Goal: Navigation & Orientation: Find specific page/section

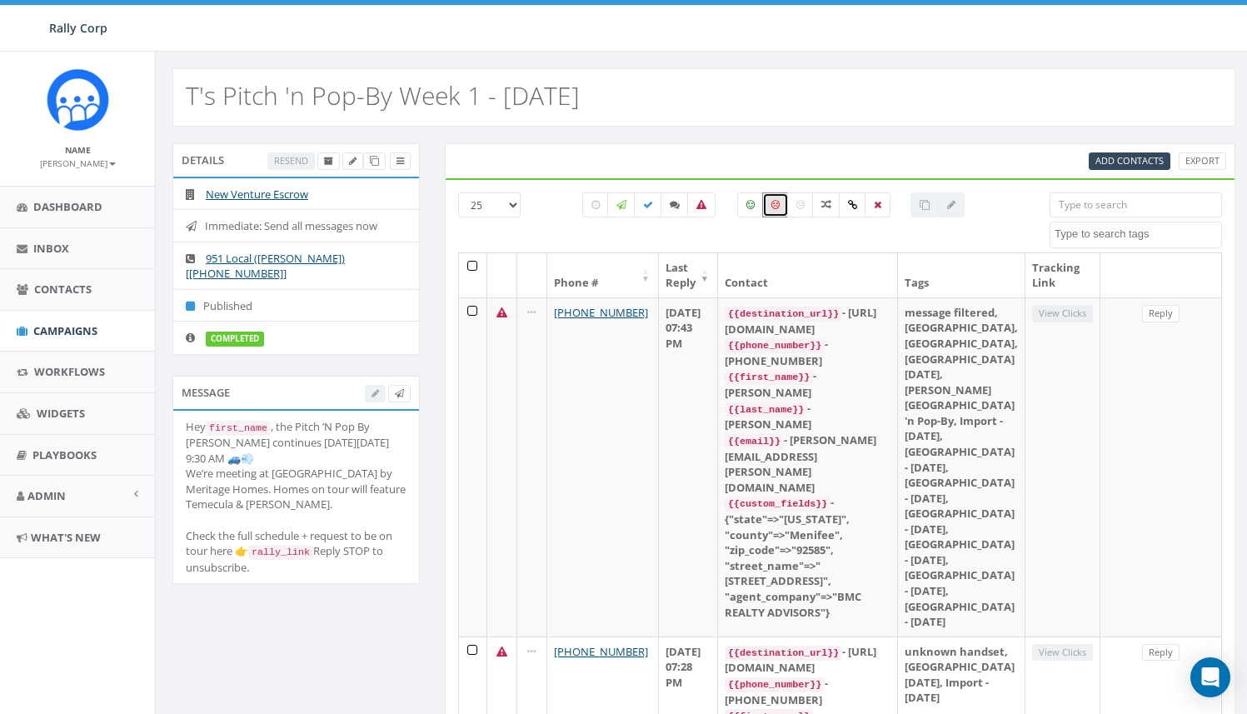
select select
click at [63, 332] on span "Campaigns" at bounding box center [65, 330] width 64 height 15
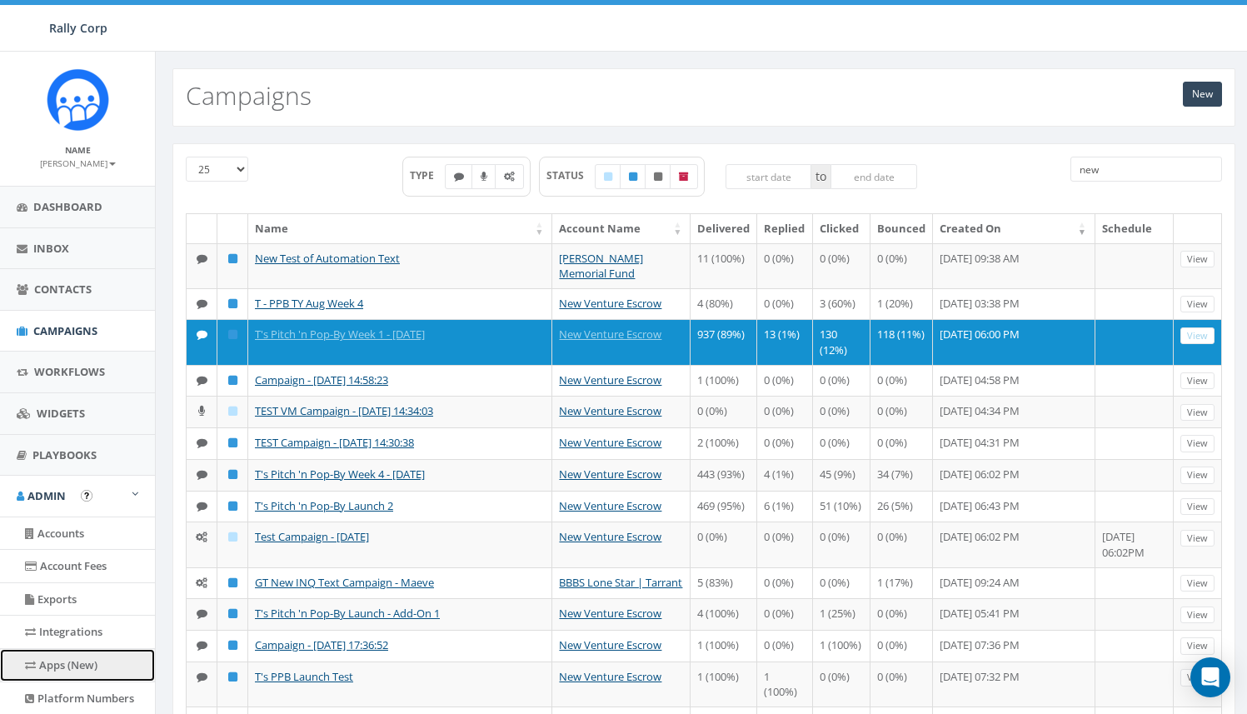
click at [69, 661] on link "Apps (New)" at bounding box center [77, 665] width 155 height 32
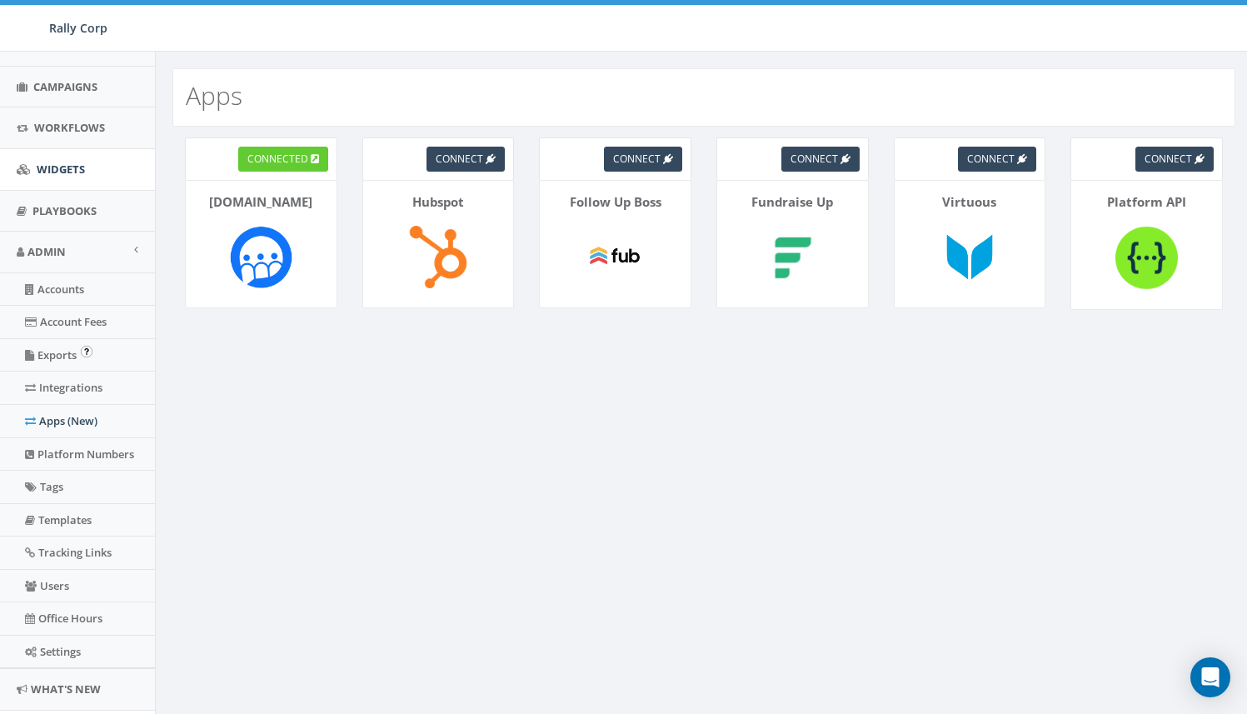
scroll to position [263, 0]
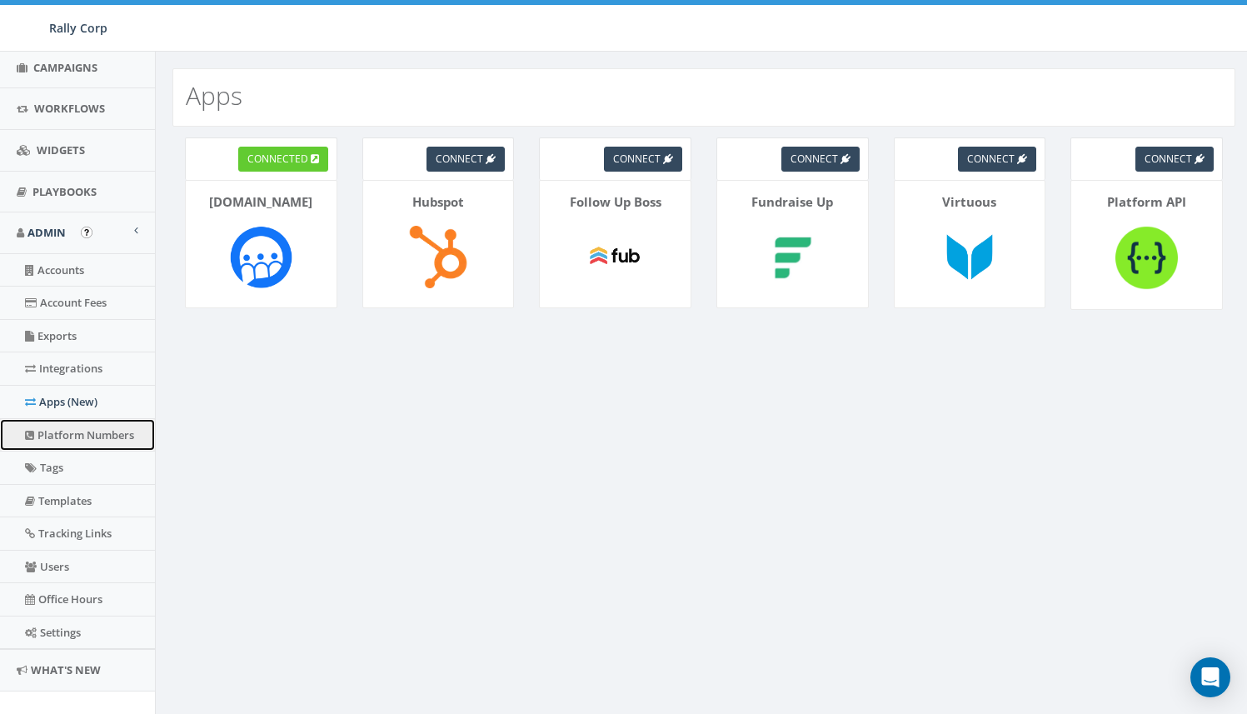
click at [80, 435] on link "Platform Numbers" at bounding box center [77, 435] width 155 height 32
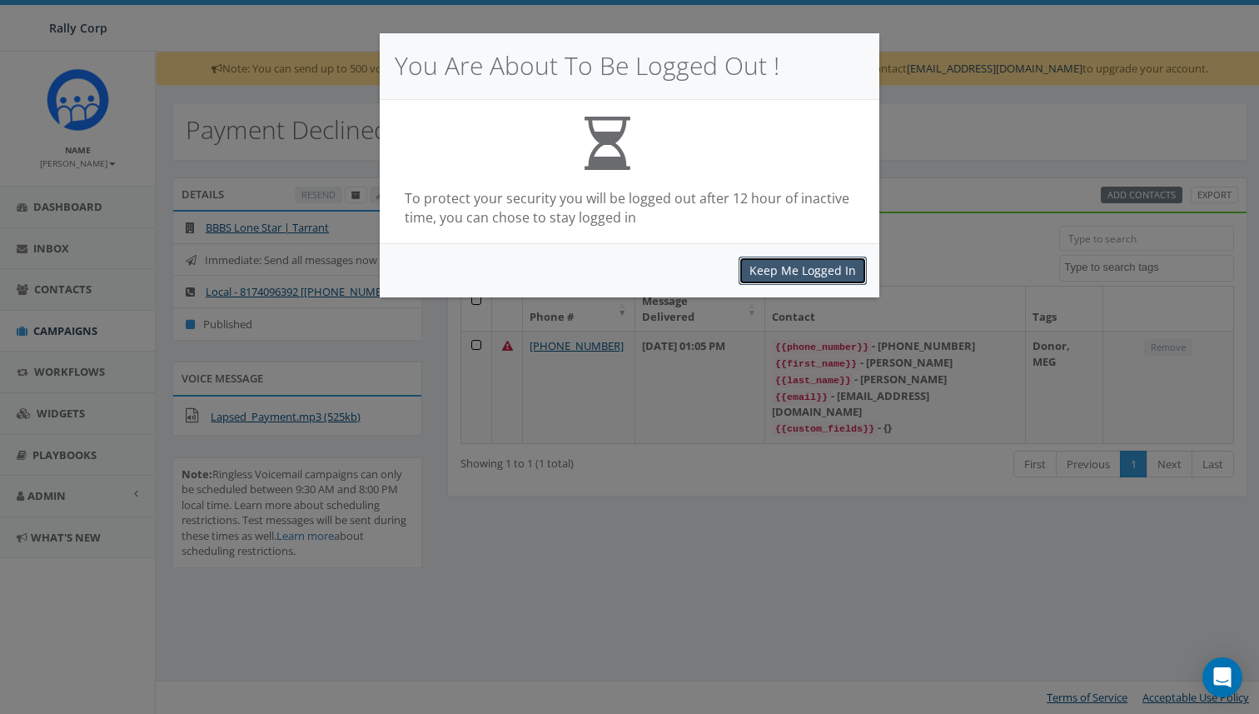
click at [807, 268] on button "Keep Me Logged In" at bounding box center [803, 271] width 128 height 28
